Goal: Transaction & Acquisition: Purchase product/service

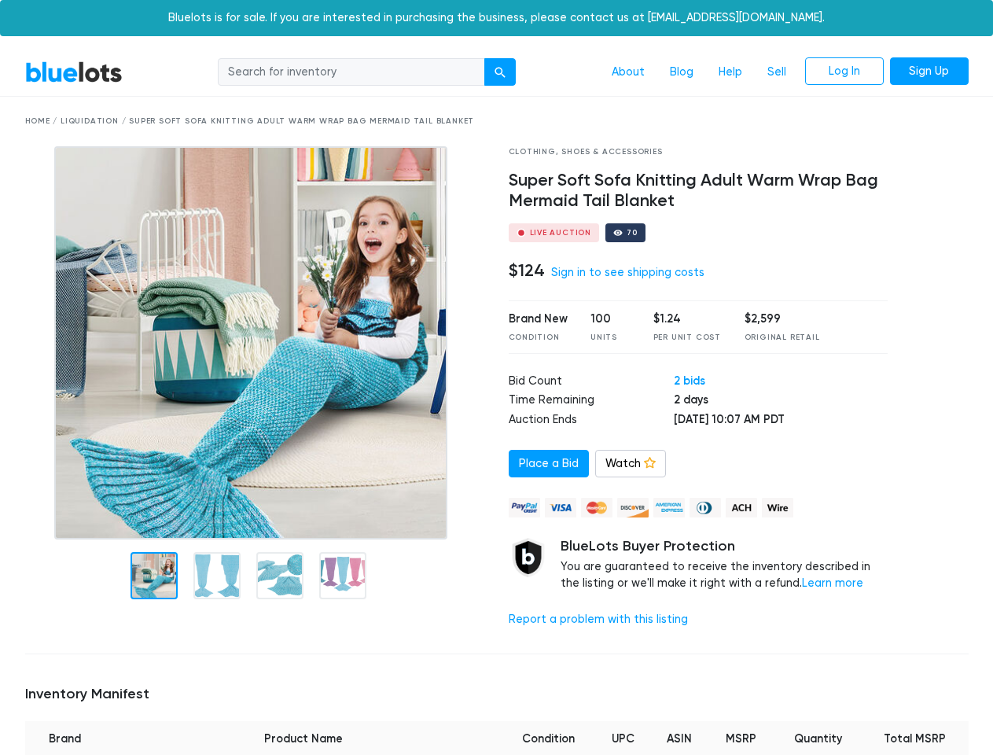
click at [501, 72] on div "submit" at bounding box center [500, 72] width 11 height 11
click at [251, 341] on img at bounding box center [251, 342] width 394 height 393
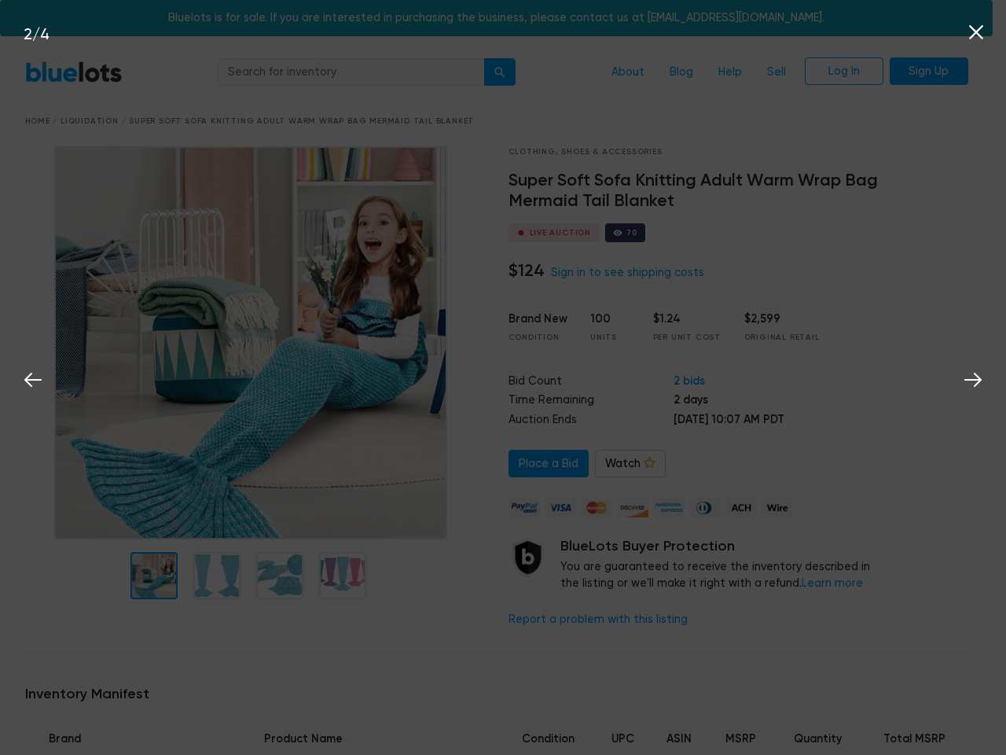
click at [217, 576] on div "2 / 4" at bounding box center [503, 377] width 1006 height 755
click at [280, 576] on div "4 / 4" at bounding box center [503, 377] width 1006 height 755
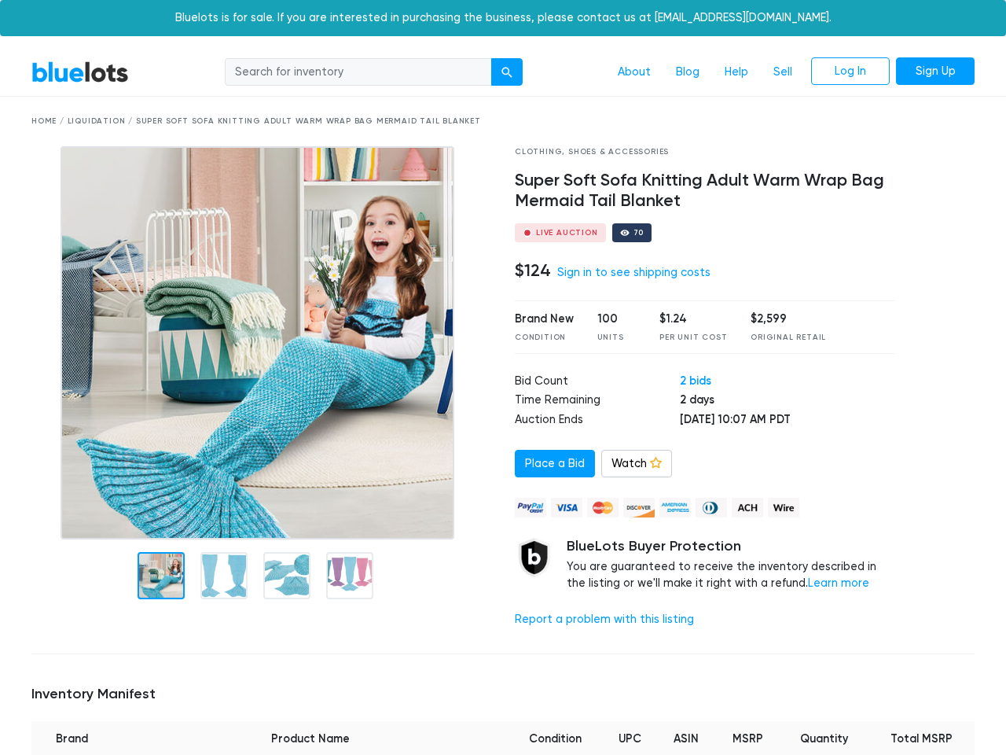
click at [342, 576] on div at bounding box center [262, 393] width 484 height 495
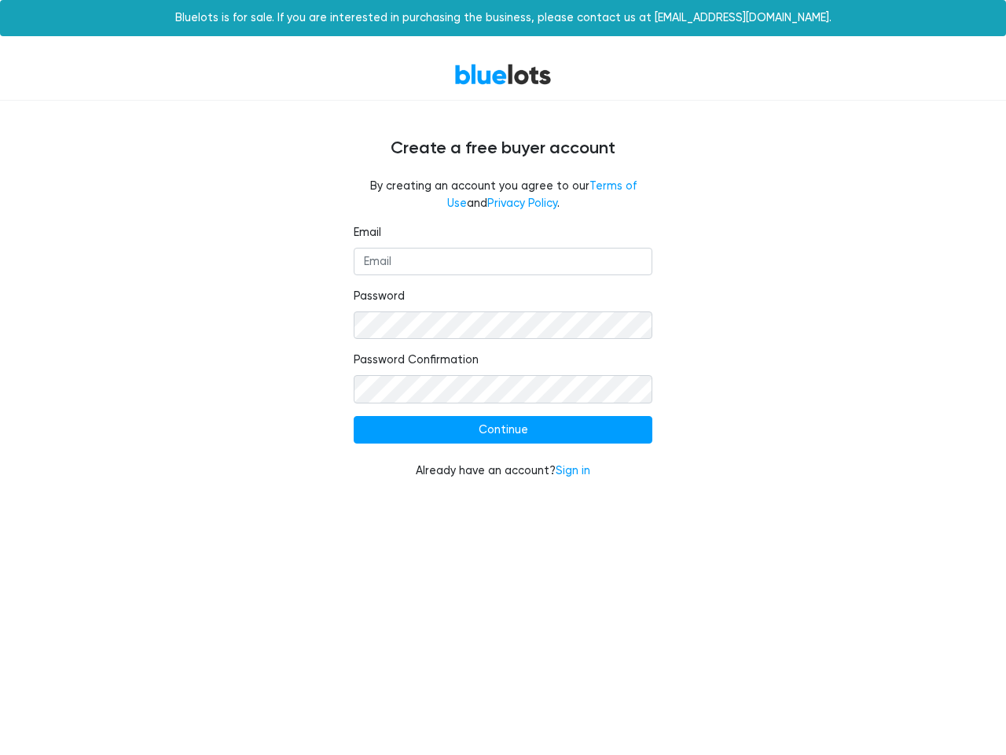
click at [503, 430] on input "Continue" at bounding box center [503, 430] width 299 height 28
